Goal: Task Accomplishment & Management: Use online tool/utility

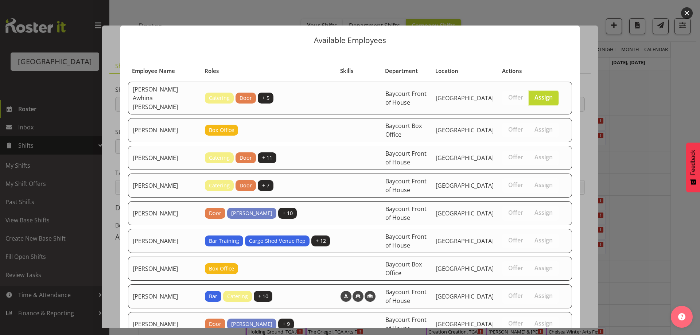
scroll to position [65, 0]
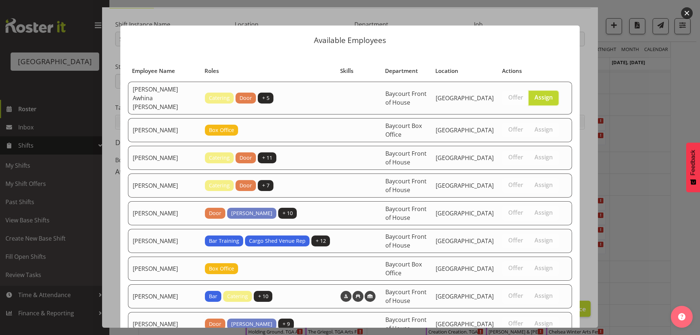
click at [690, 12] on button "button" at bounding box center [687, 13] width 12 height 12
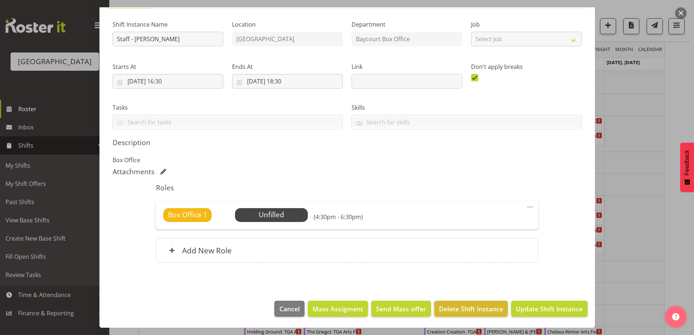
click at [683, 11] on button "button" at bounding box center [681, 13] width 12 height 12
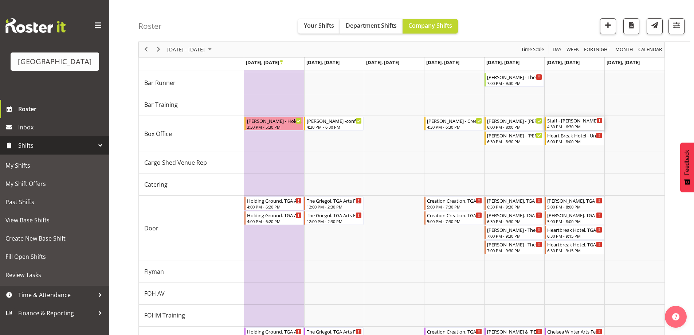
click at [558, 119] on div "Staff - [PERSON_NAME] - Unfilled" at bounding box center [574, 120] width 55 height 7
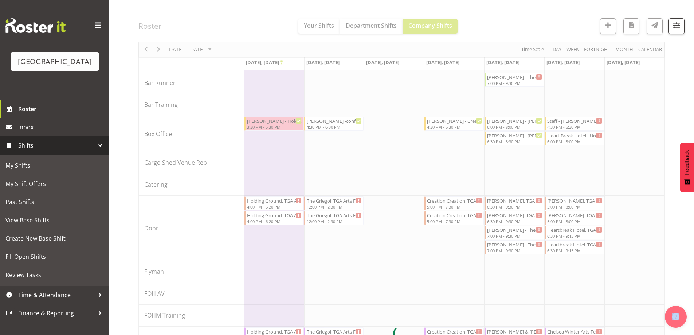
click at [558, 119] on div at bounding box center [402, 334] width 527 height 787
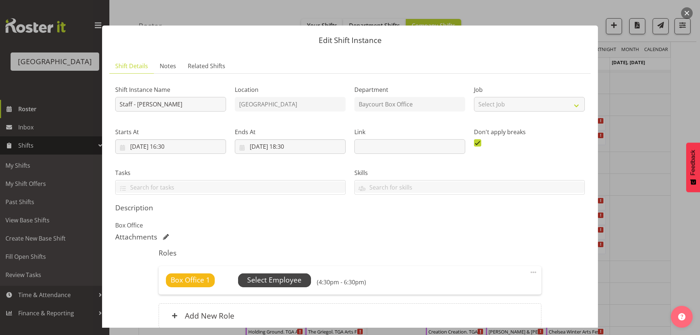
click at [261, 278] on span "Select Employee" at bounding box center [274, 280] width 54 height 11
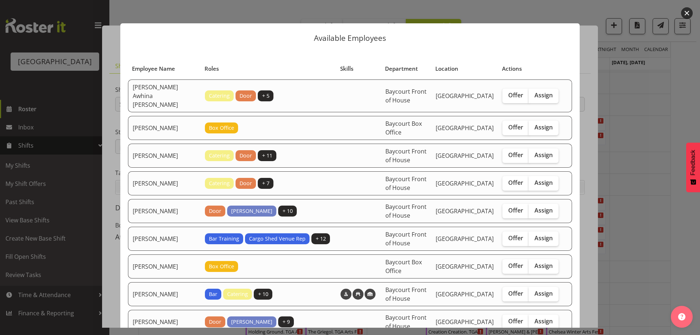
scroll to position [0, 0]
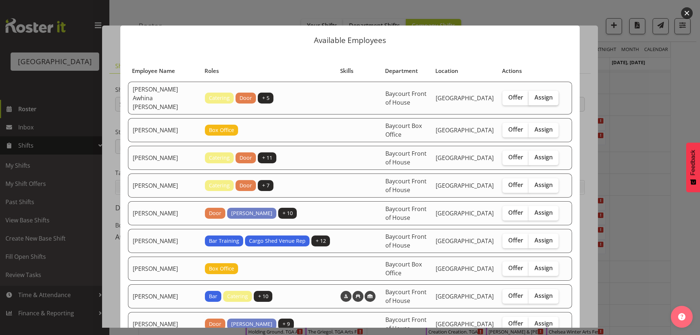
click at [543, 95] on span "Assign" at bounding box center [543, 97] width 18 height 7
click at [533, 95] on input "Assign" at bounding box center [530, 97] width 5 height 5
checkbox input "true"
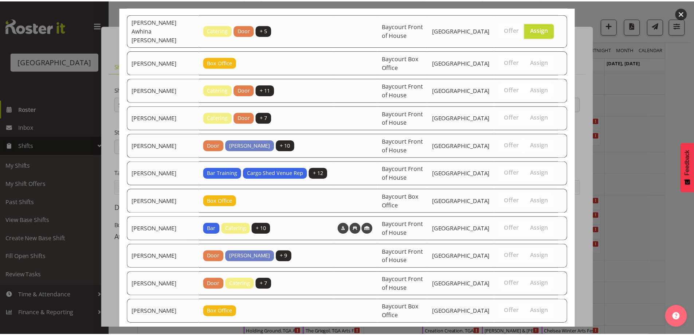
scroll to position [101, 0]
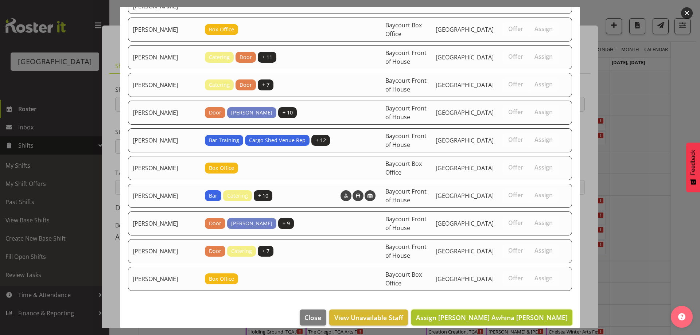
click at [538, 313] on span "Assign [PERSON_NAME] Awhina [PERSON_NAME]" at bounding box center [492, 317] width 152 height 9
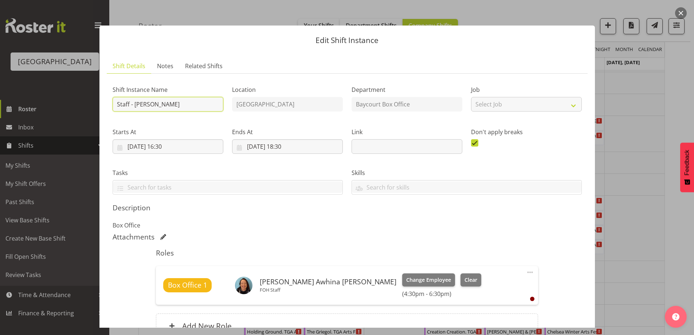
drag, startPoint x: 129, startPoint y: 102, endPoint x: 110, endPoint y: 103, distance: 19.7
click at [109, 103] on div "Shift Instance Name Staff - [PERSON_NAME]" at bounding box center [168, 96] width 120 height 42
type input "[PERSON_NAME] - [PERSON_NAME]"
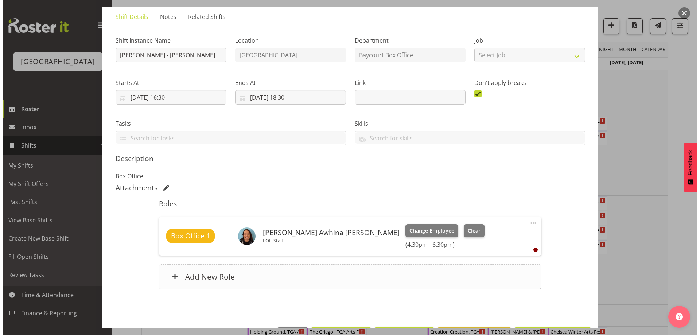
scroll to position [75, 0]
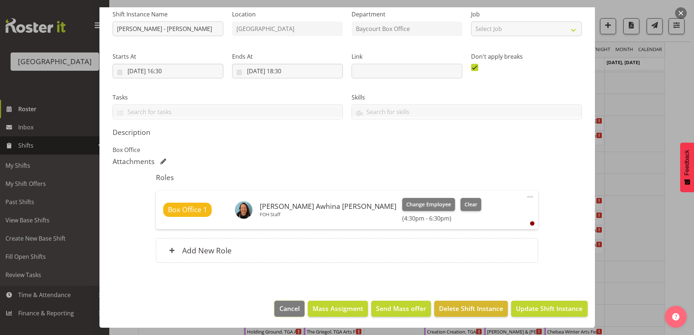
drag, startPoint x: 288, startPoint y: 311, endPoint x: 304, endPoint y: 305, distance: 17.4
click at [288, 311] on span "Cancel" at bounding box center [290, 308] width 20 height 9
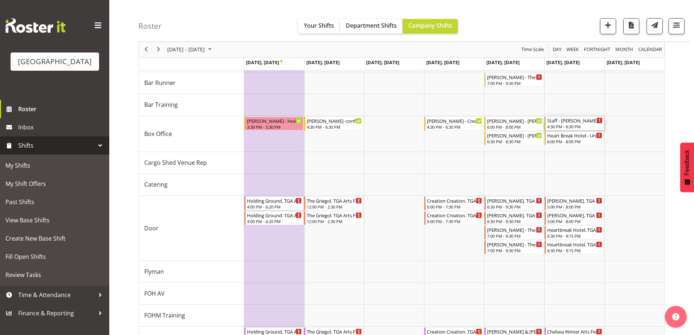
click at [567, 126] on div "4:30 PM - 6:30 PM" at bounding box center [574, 127] width 55 height 6
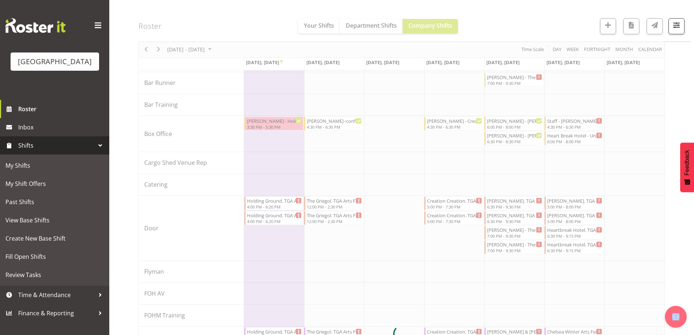
click at [567, 126] on div at bounding box center [402, 334] width 527 height 787
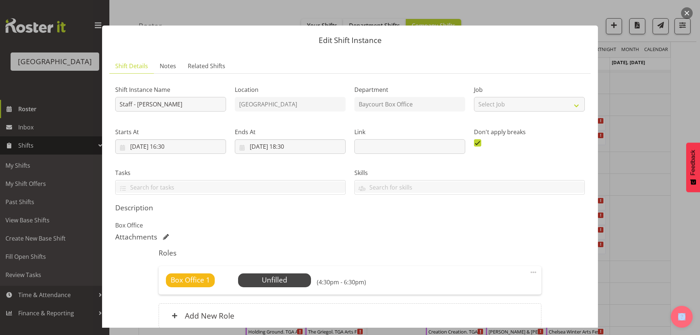
scroll to position [65, 0]
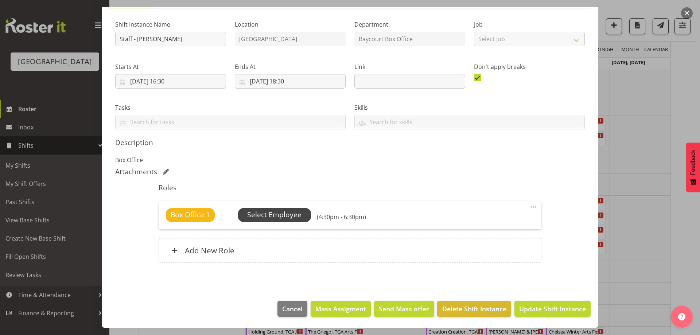
click at [281, 215] on span "Select Employee" at bounding box center [274, 215] width 54 height 11
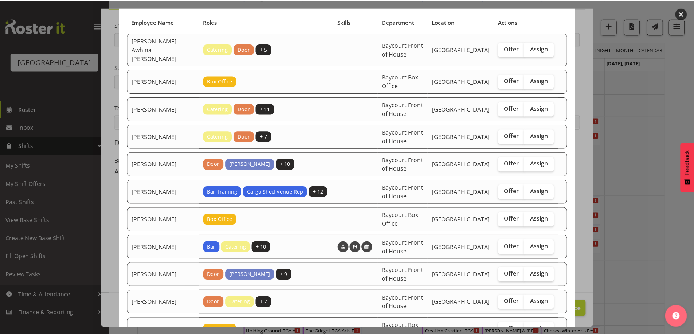
scroll to position [101, 0]
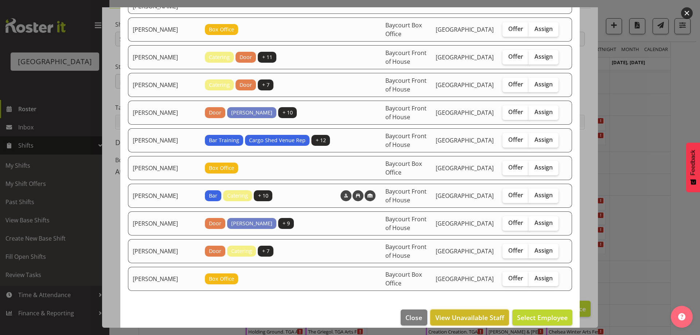
click at [464, 313] on span "View Unavailable Staff" at bounding box center [469, 317] width 69 height 9
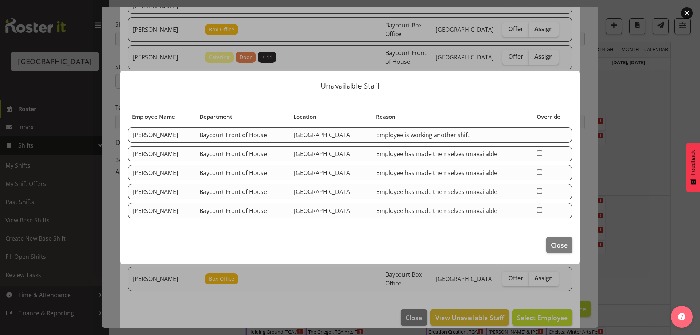
click at [686, 14] on button "button" at bounding box center [687, 13] width 12 height 12
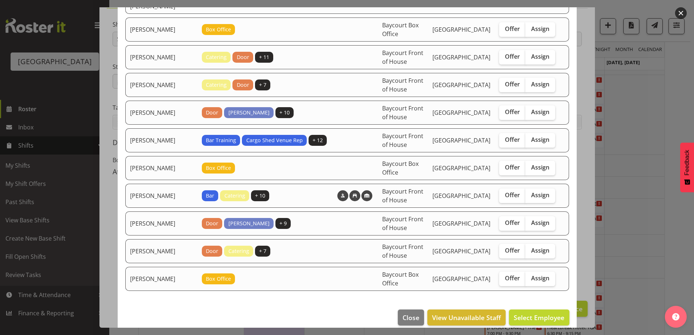
scroll to position [0, 0]
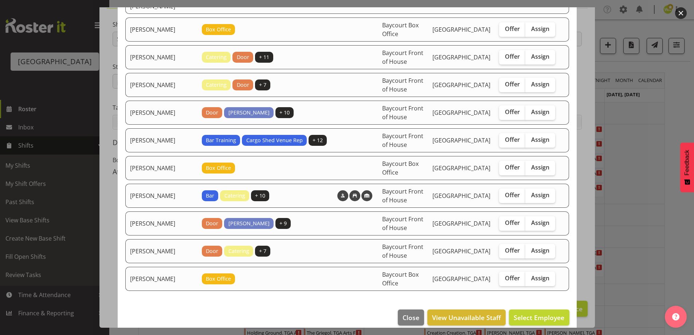
click at [683, 14] on button "button" at bounding box center [681, 13] width 12 height 12
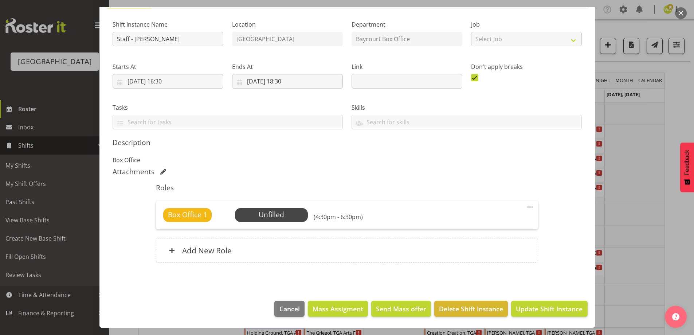
click at [681, 15] on button "button" at bounding box center [681, 13] width 12 height 12
